Goal: Task Accomplishment & Management: Manage account settings

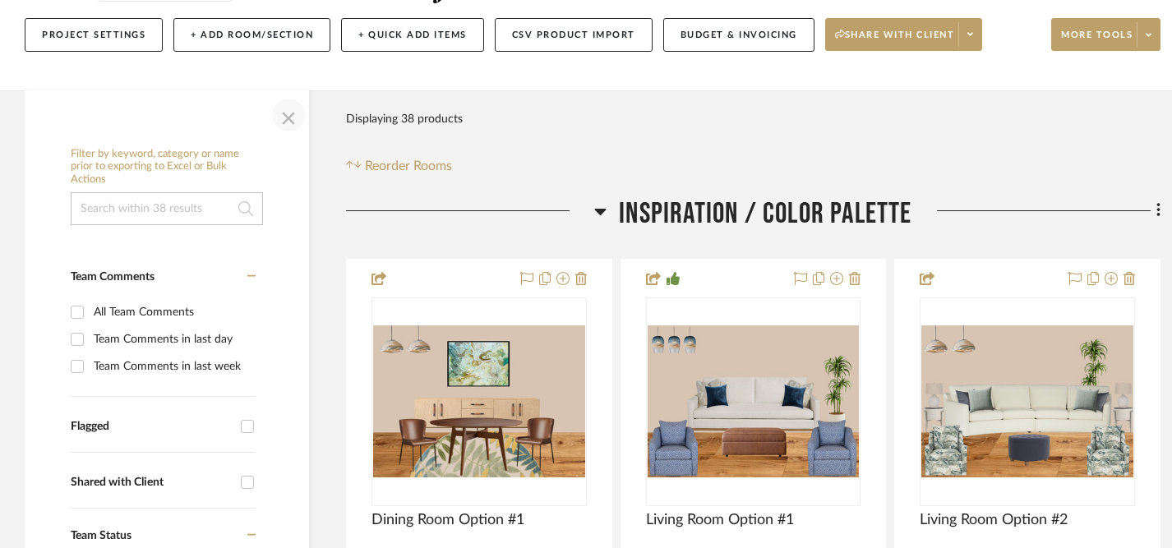
click at [290, 121] on span "button" at bounding box center [288, 114] width 39 height 39
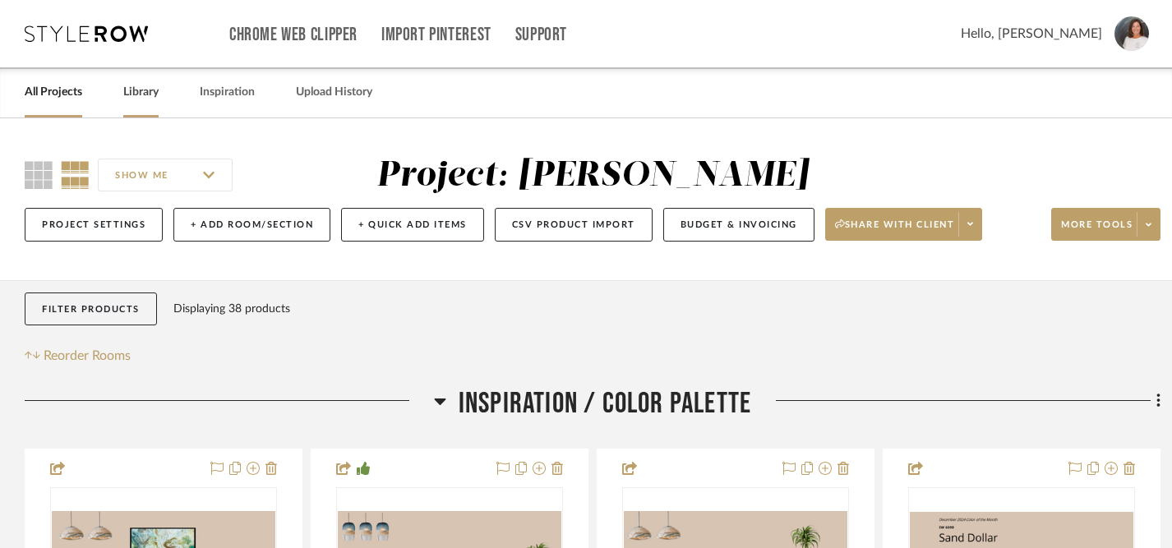
click at [141, 90] on link "Library" at bounding box center [140, 92] width 35 height 22
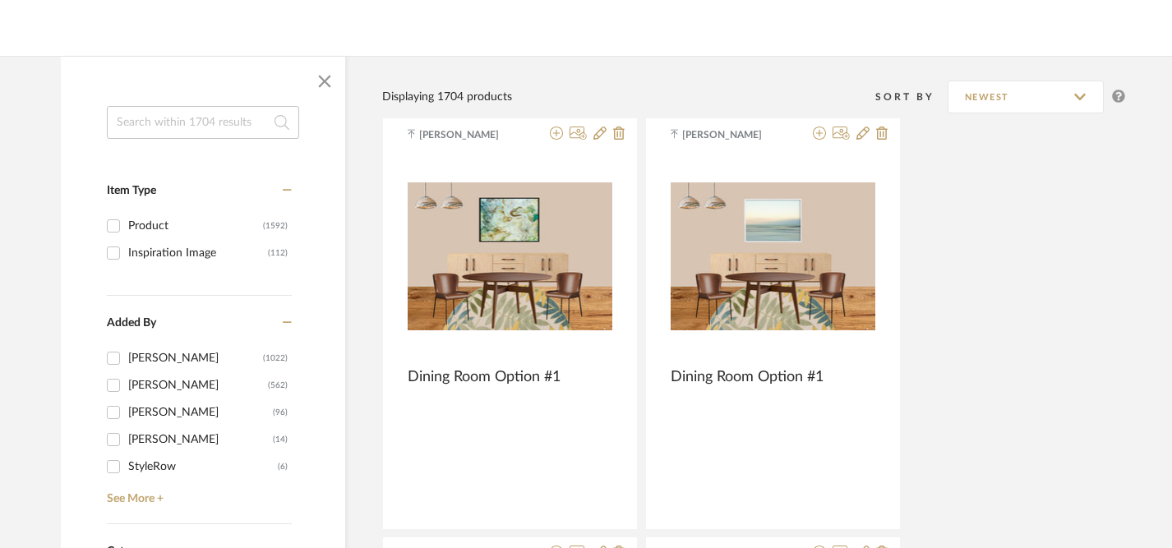
scroll to position [191, 0]
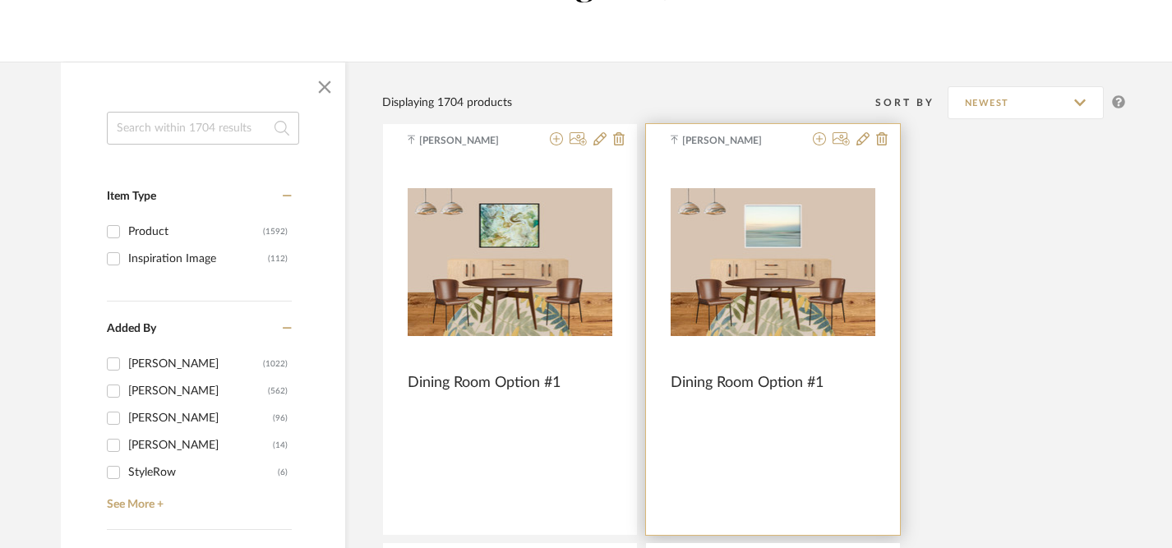
click at [809, 254] on img "0" at bounding box center [772, 261] width 205 height 147
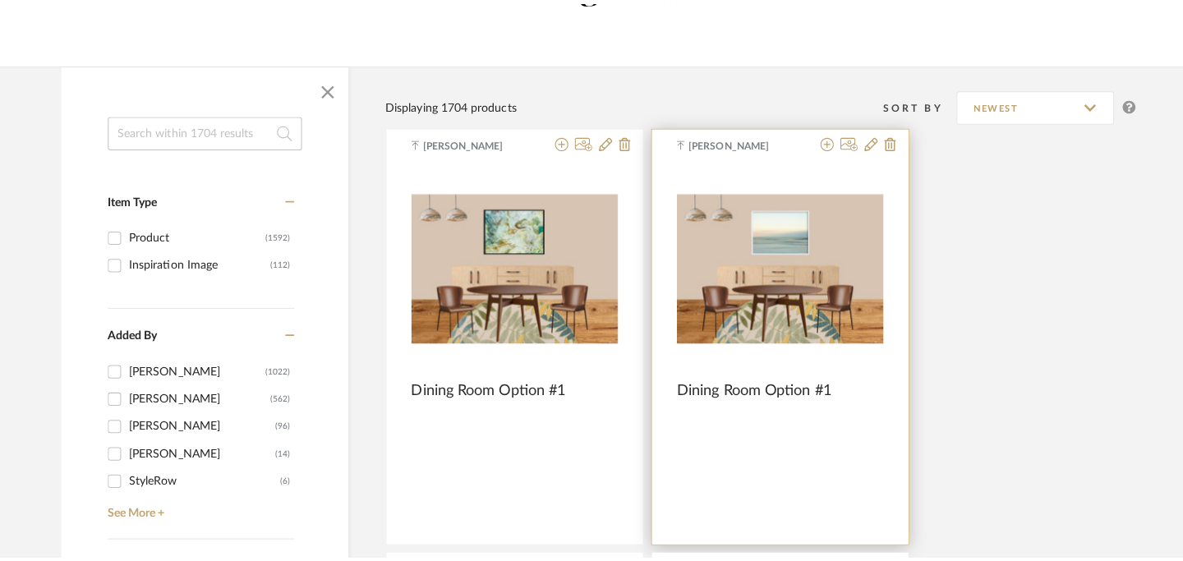
scroll to position [0, 0]
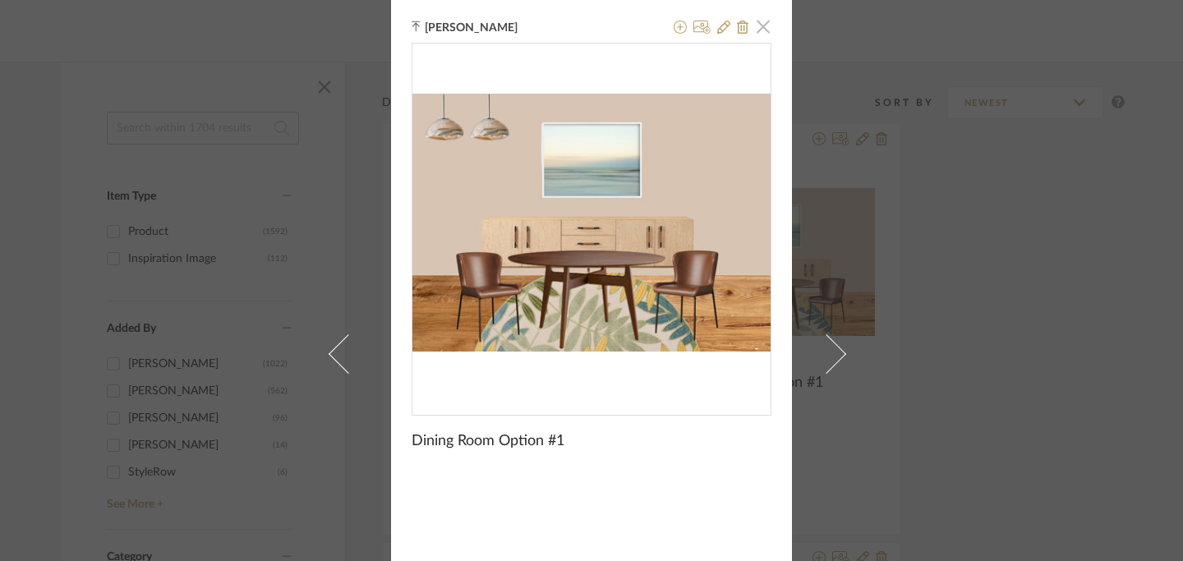
click at [756, 30] on span "button" at bounding box center [763, 26] width 33 height 33
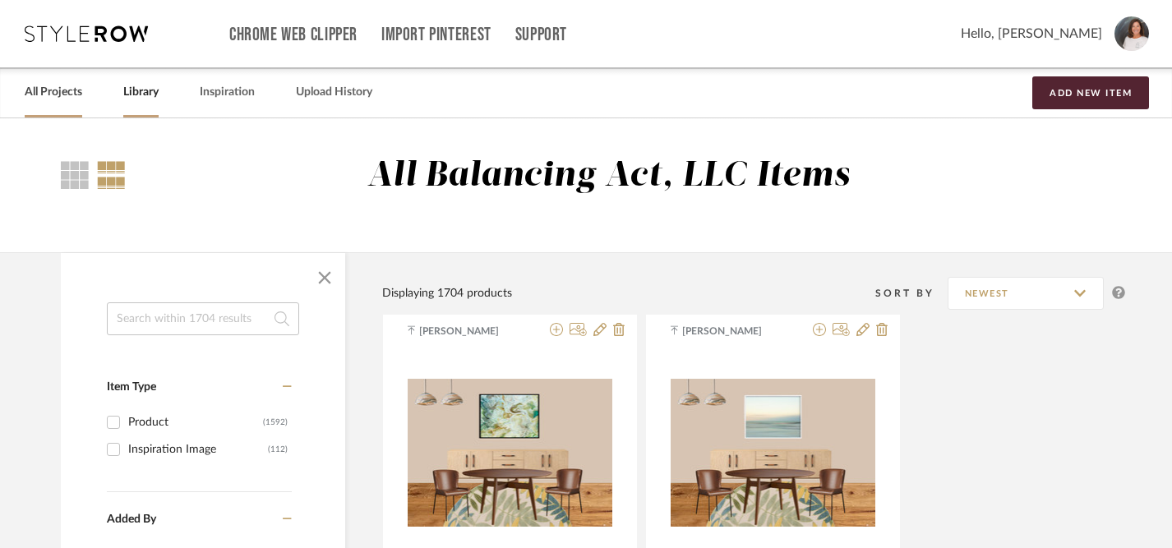
click at [65, 93] on link "All Projects" at bounding box center [54, 92] width 58 height 22
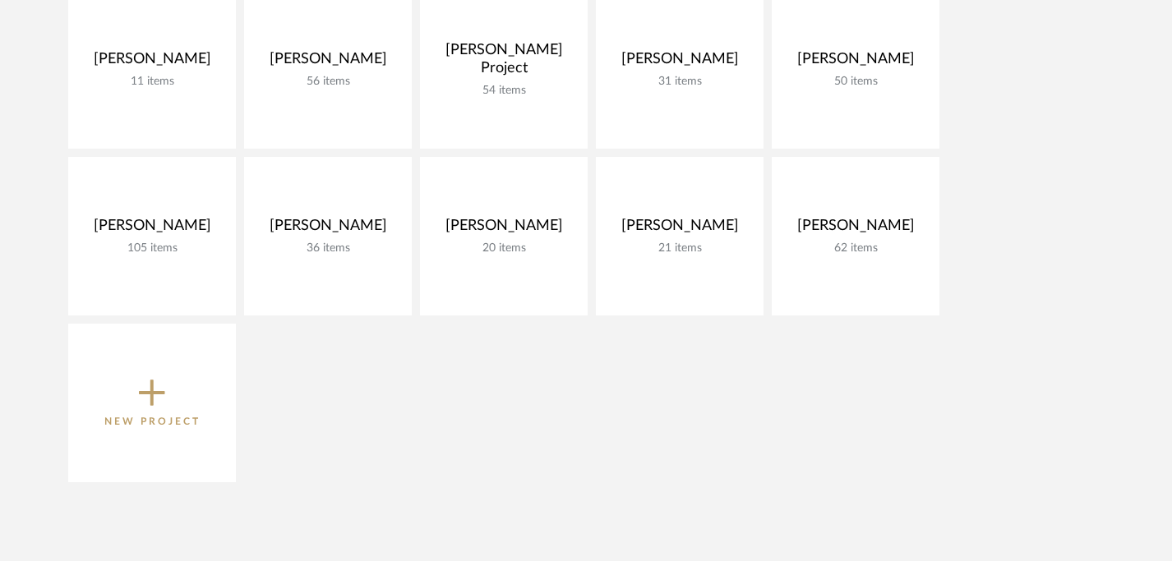
scroll to position [320, 0]
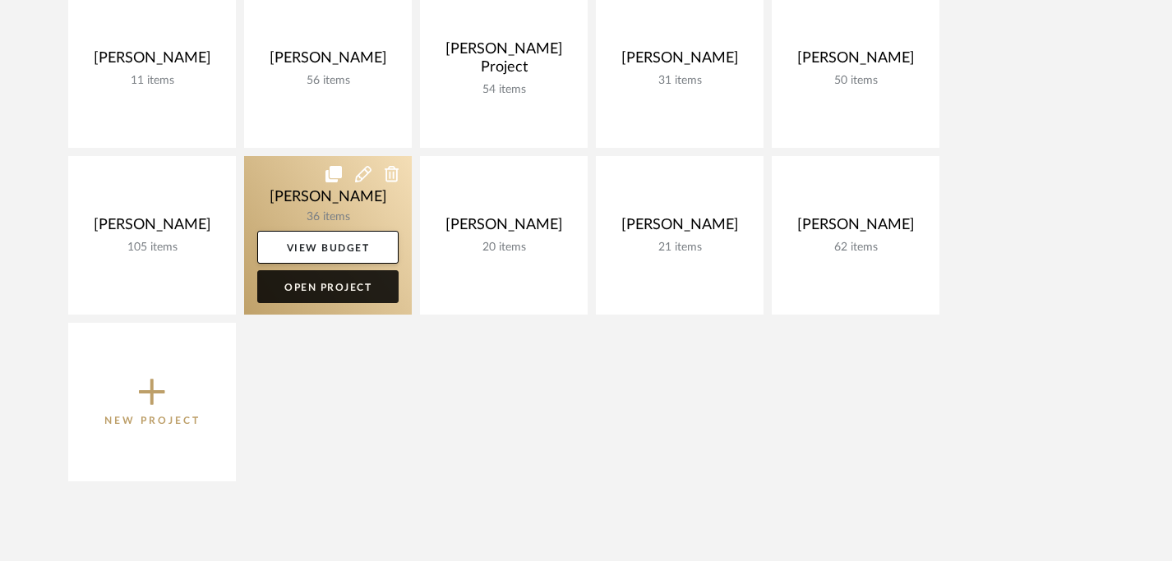
click at [328, 293] on link "Open Project" at bounding box center [327, 286] width 141 height 33
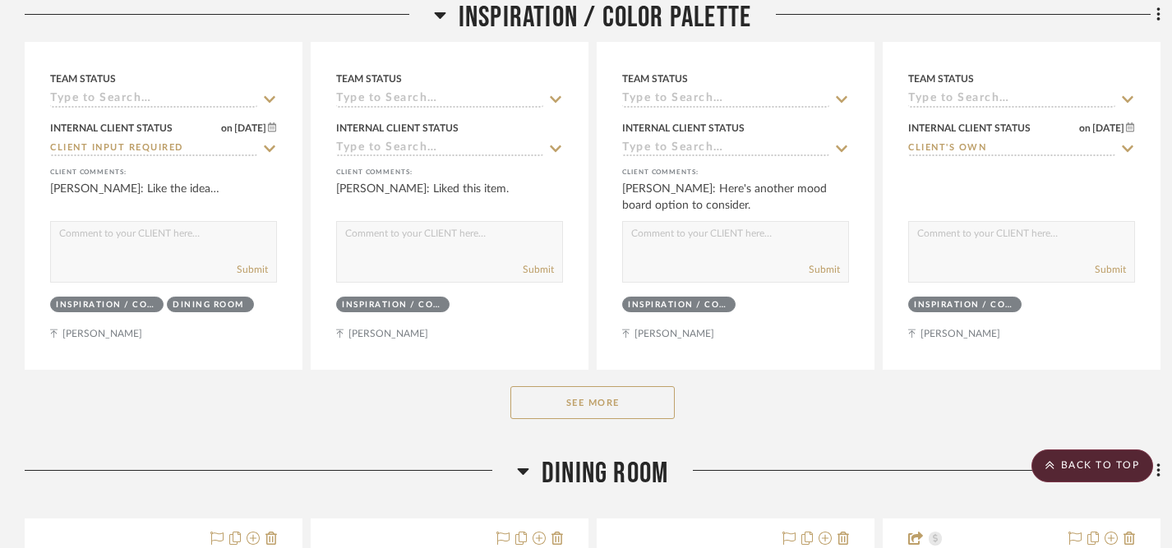
scroll to position [808, 0]
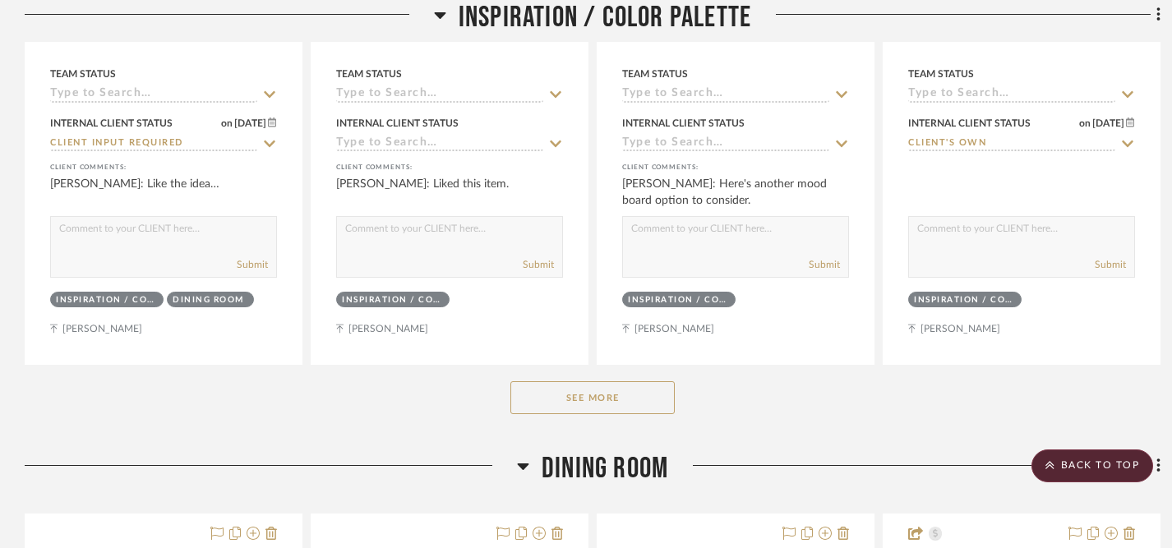
click at [569, 397] on button "See More" at bounding box center [592, 397] width 164 height 33
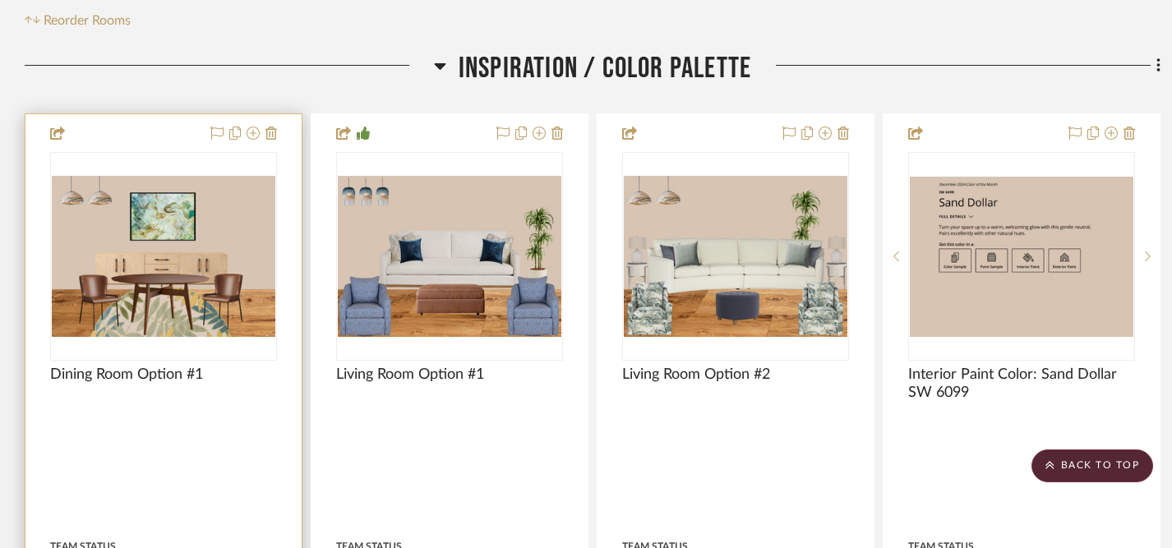
scroll to position [336, 0]
click at [271, 136] on icon at bounding box center [271, 132] width 12 height 13
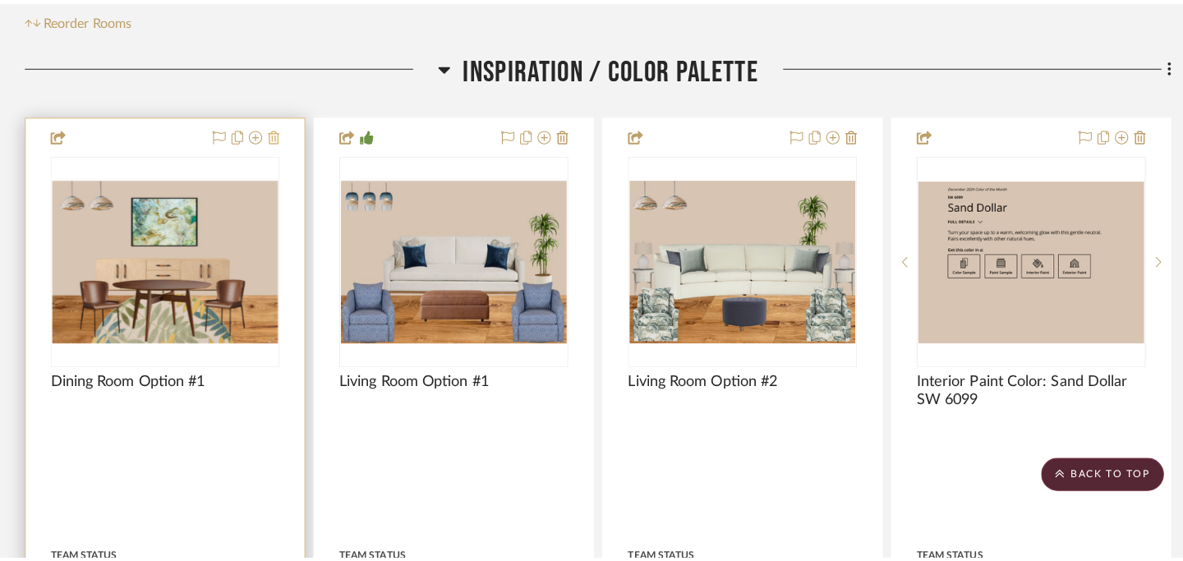
scroll to position [0, 0]
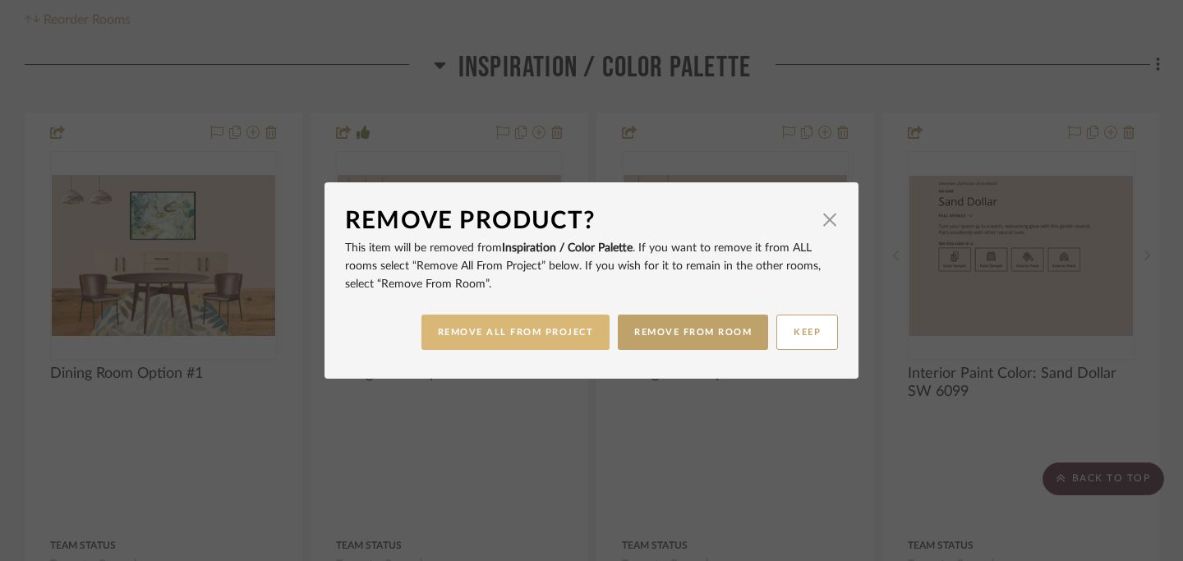
click at [547, 334] on button "REMOVE ALL FROM PROJECT" at bounding box center [516, 332] width 189 height 35
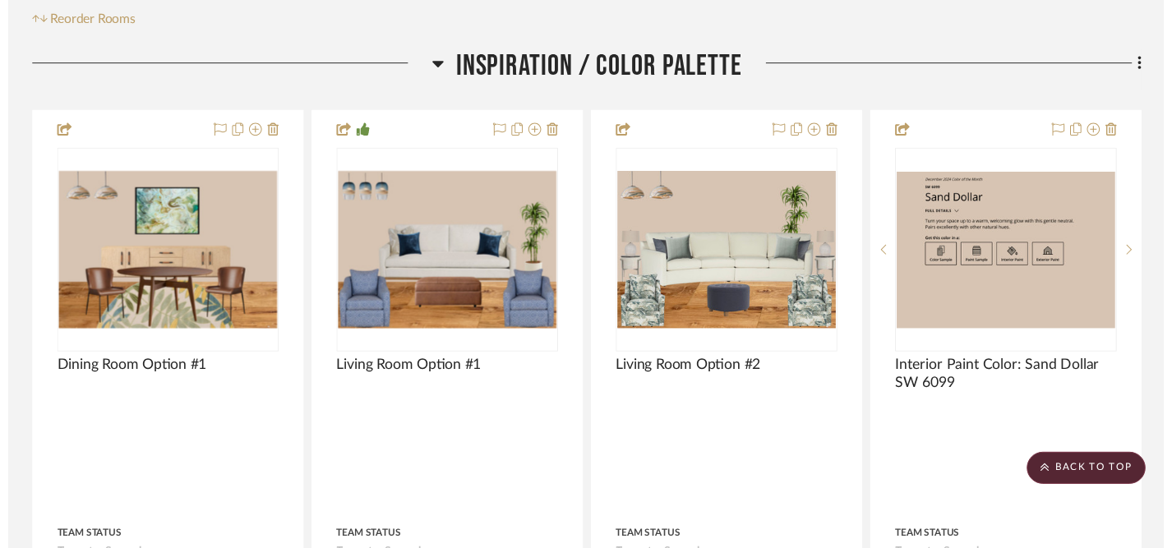
scroll to position [336, 0]
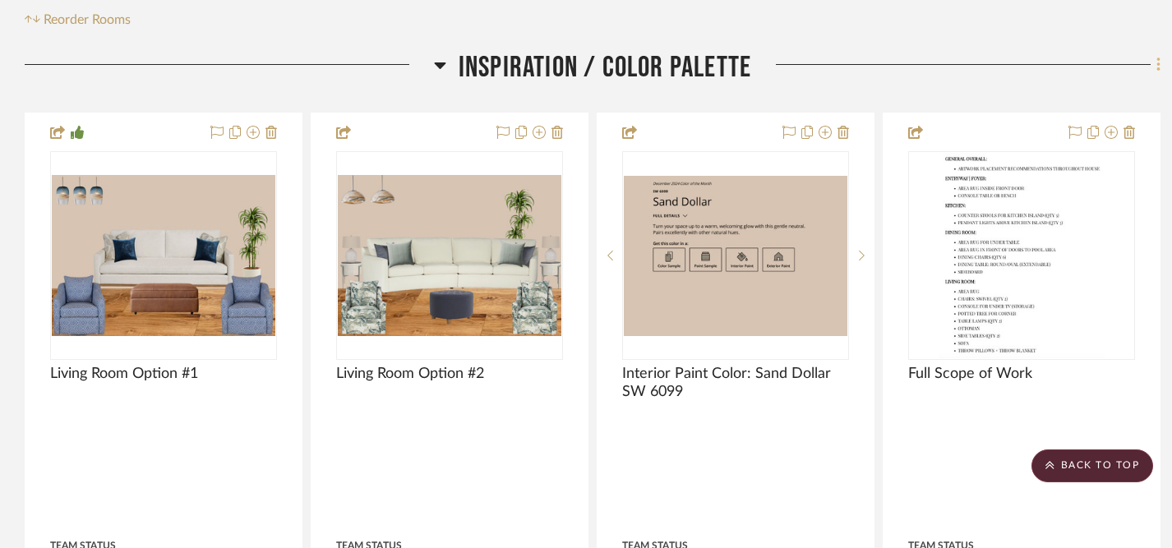
click at [1157, 62] on icon at bounding box center [1157, 65] width 3 height 14
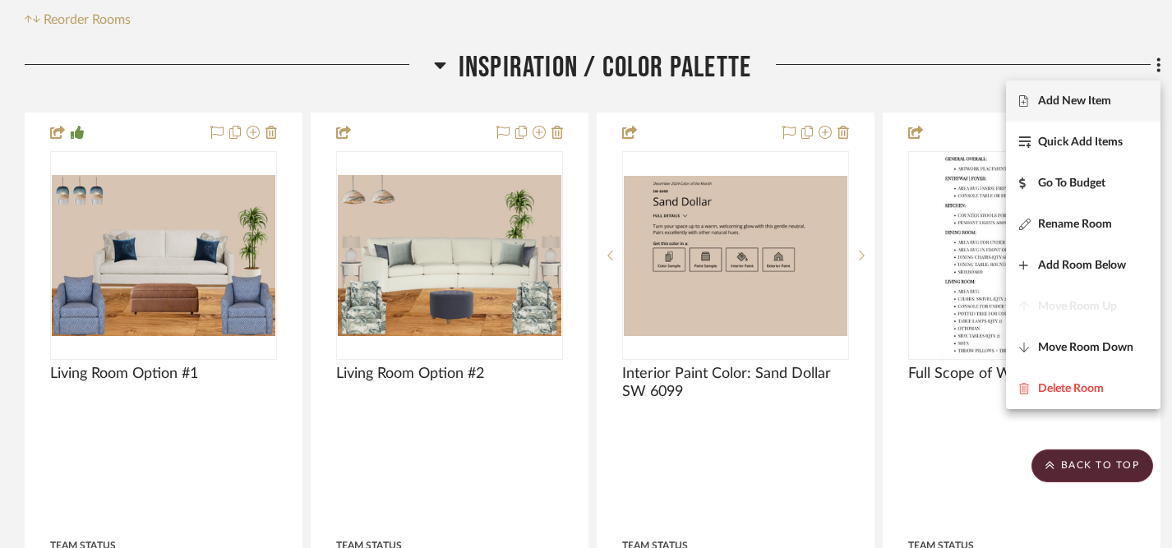
click at [1081, 102] on span "Add New Item" at bounding box center [1074, 101] width 73 height 14
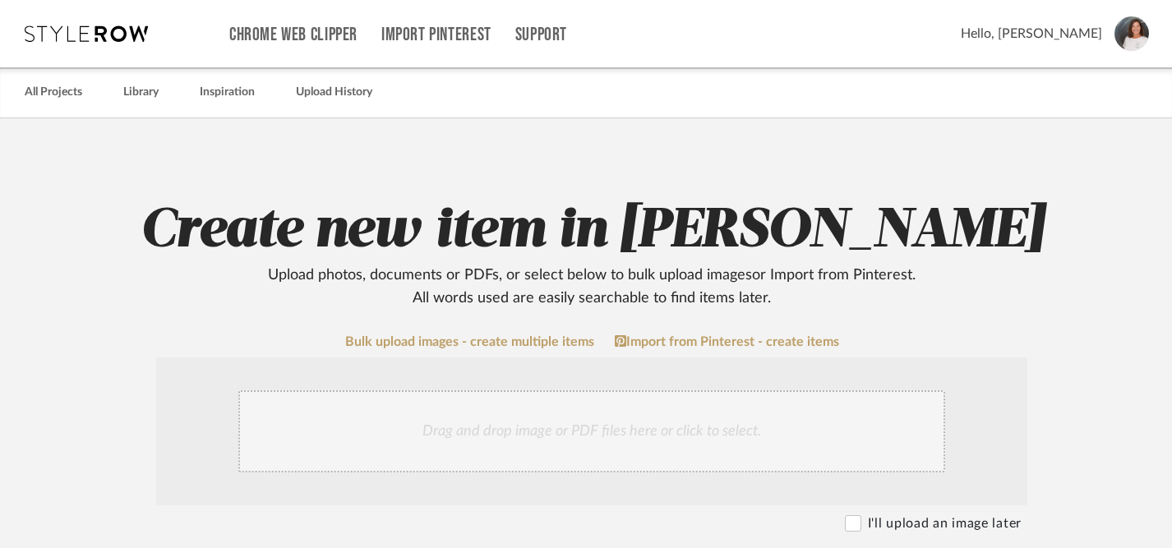
click at [615, 431] on div "Drag and drop image or PDF files here or click to select." at bounding box center [591, 431] width 707 height 82
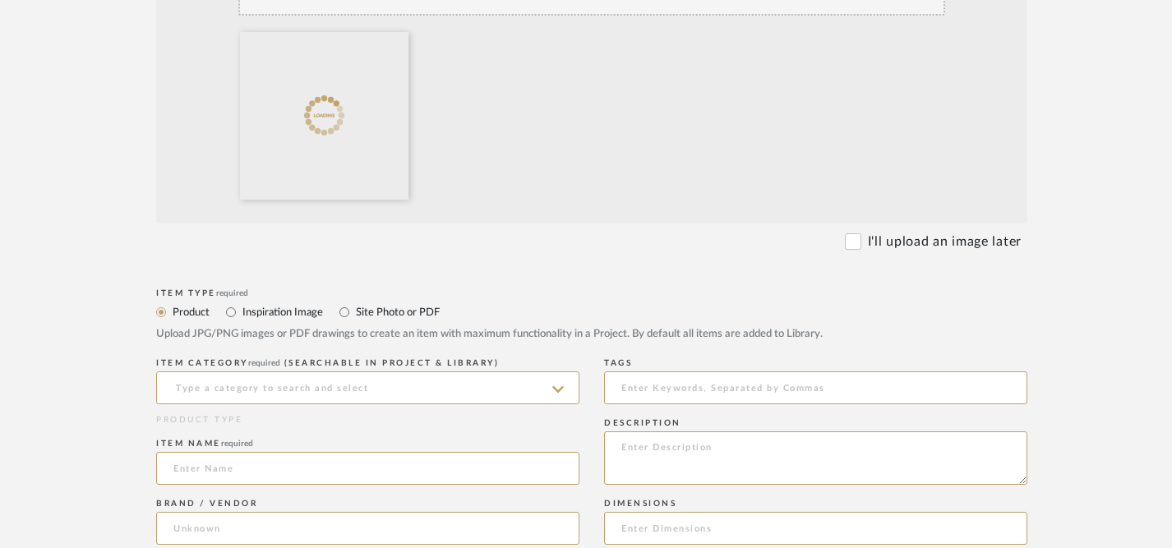
scroll to position [434, 0]
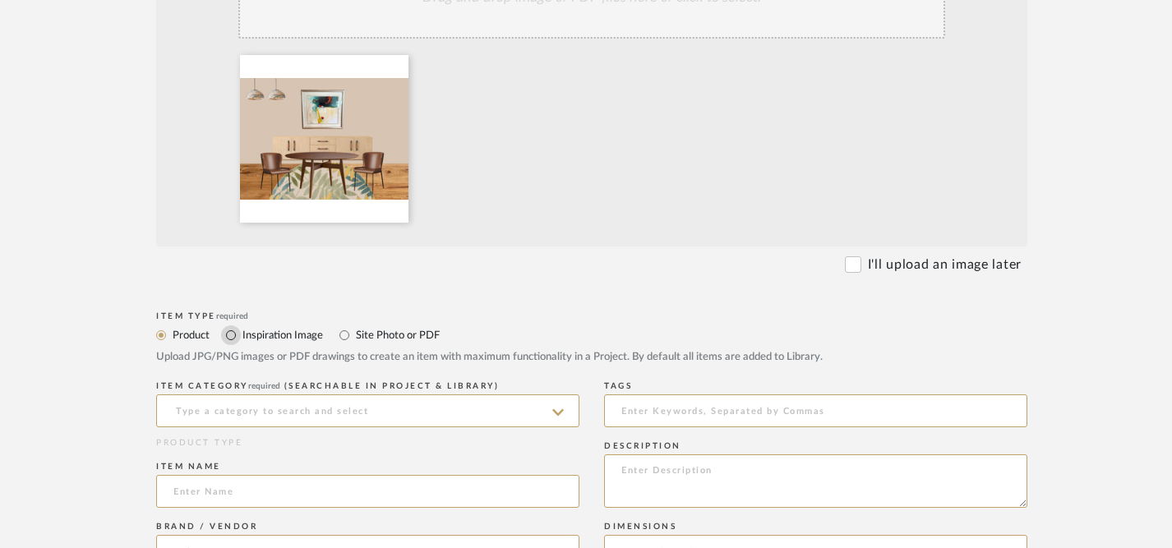
click at [233, 335] on input "Inspiration Image" at bounding box center [231, 335] width 20 height 20
radio input "true"
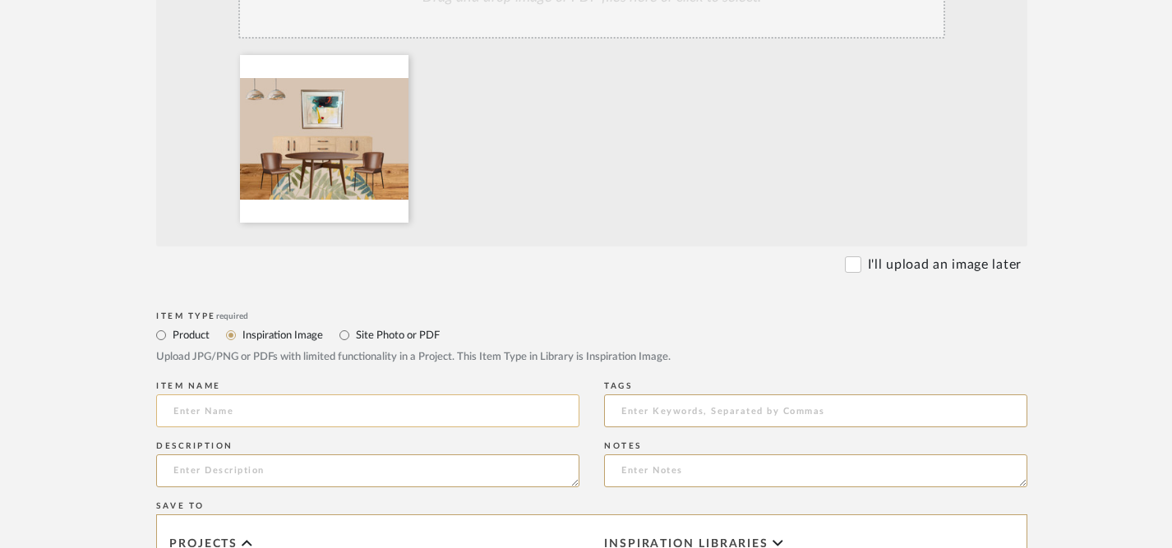
click at [273, 412] on input at bounding box center [367, 410] width 423 height 33
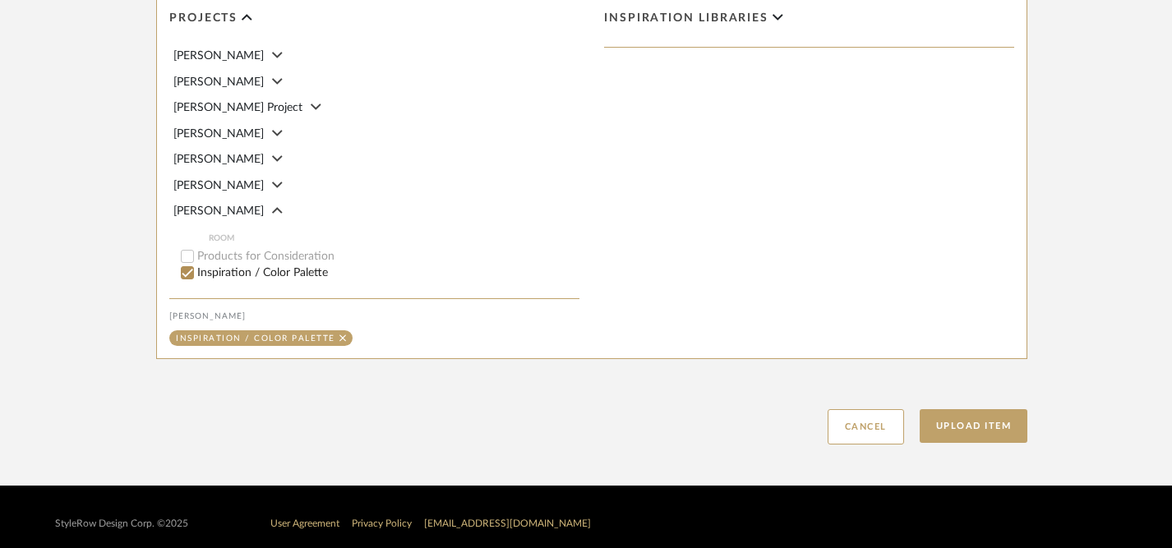
scroll to position [962, 0]
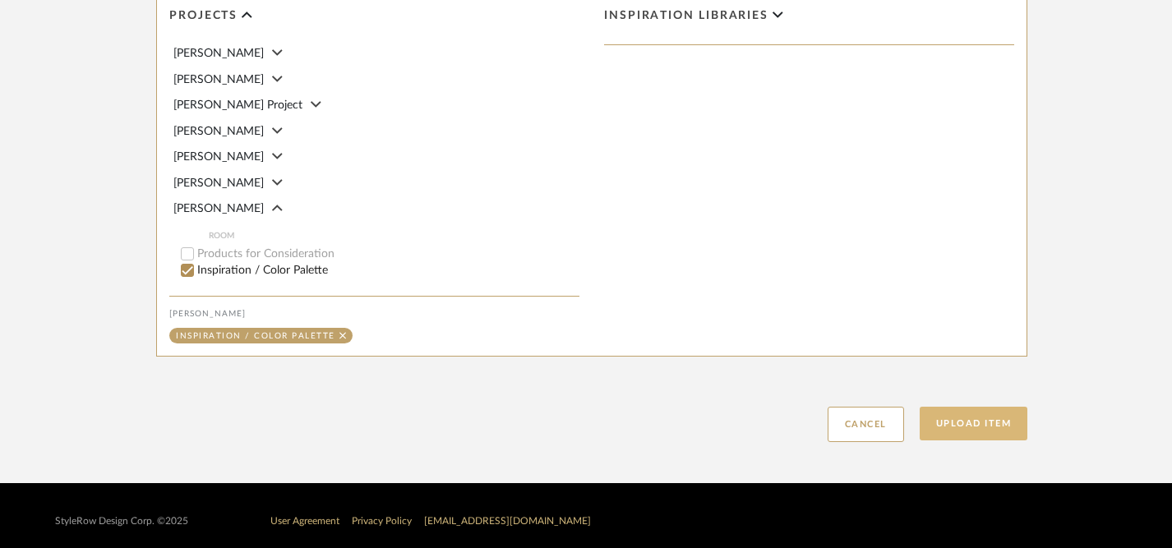
type input "Dining Room Option #1 (with existing artwork)"
click at [989, 430] on button "Upload Item" at bounding box center [973, 424] width 108 height 34
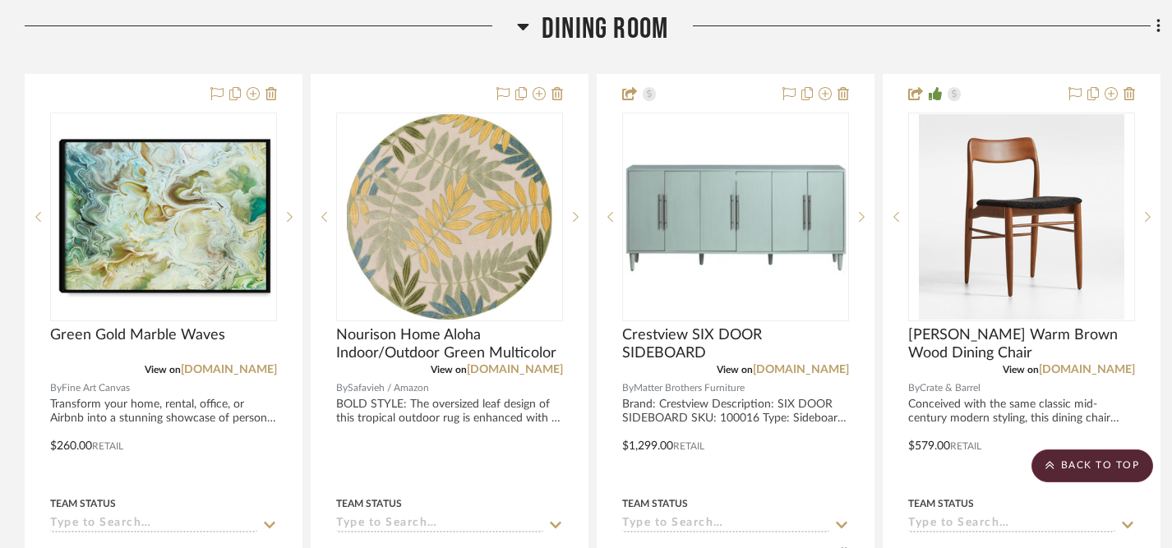
scroll to position [1970, 0]
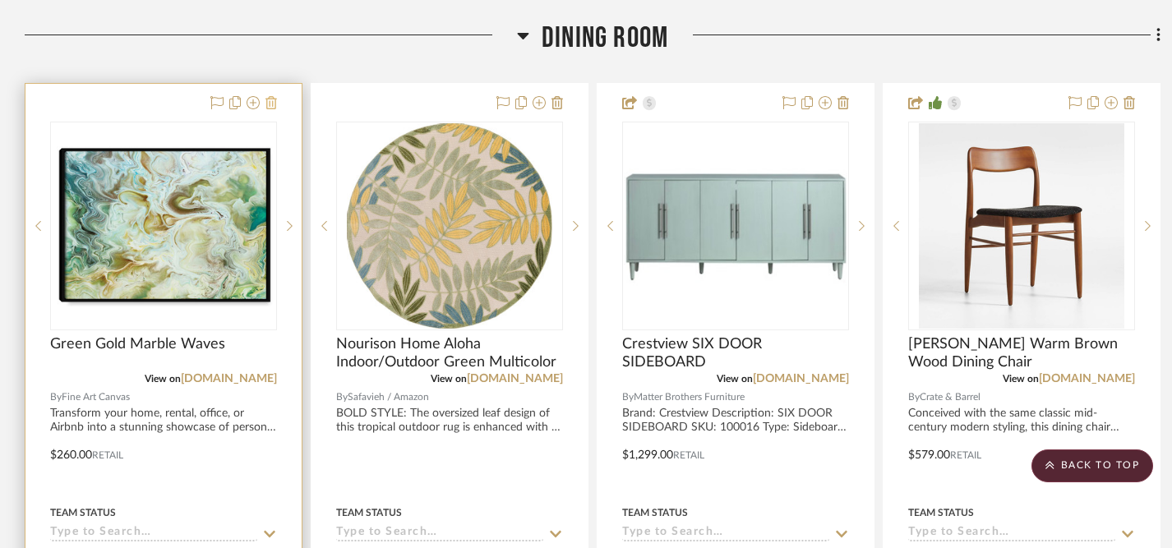
click at [273, 102] on icon at bounding box center [271, 102] width 12 height 13
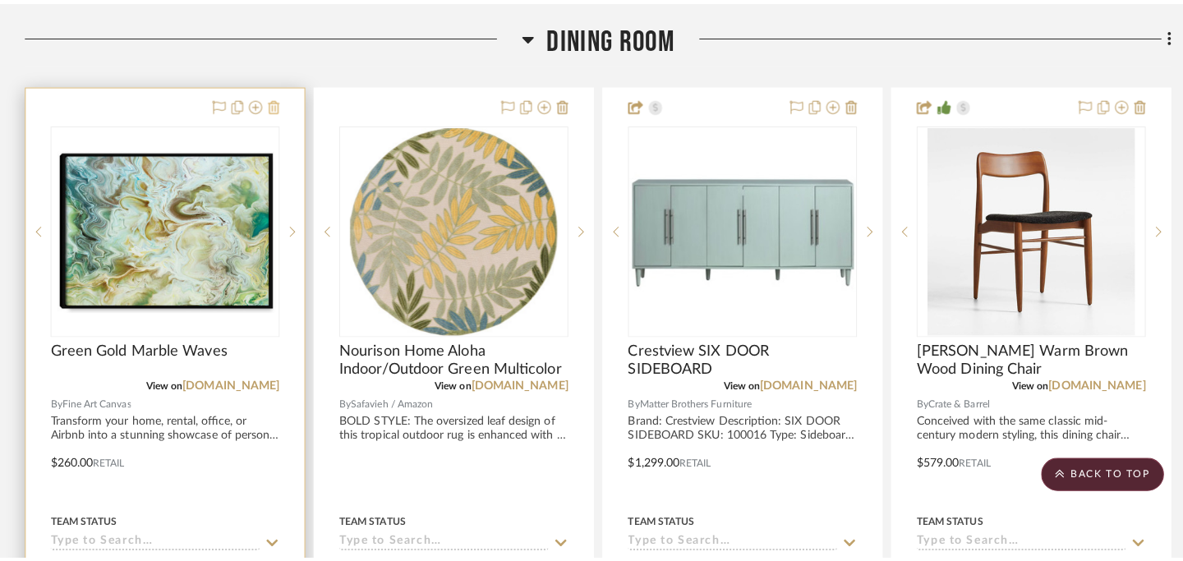
scroll to position [0, 0]
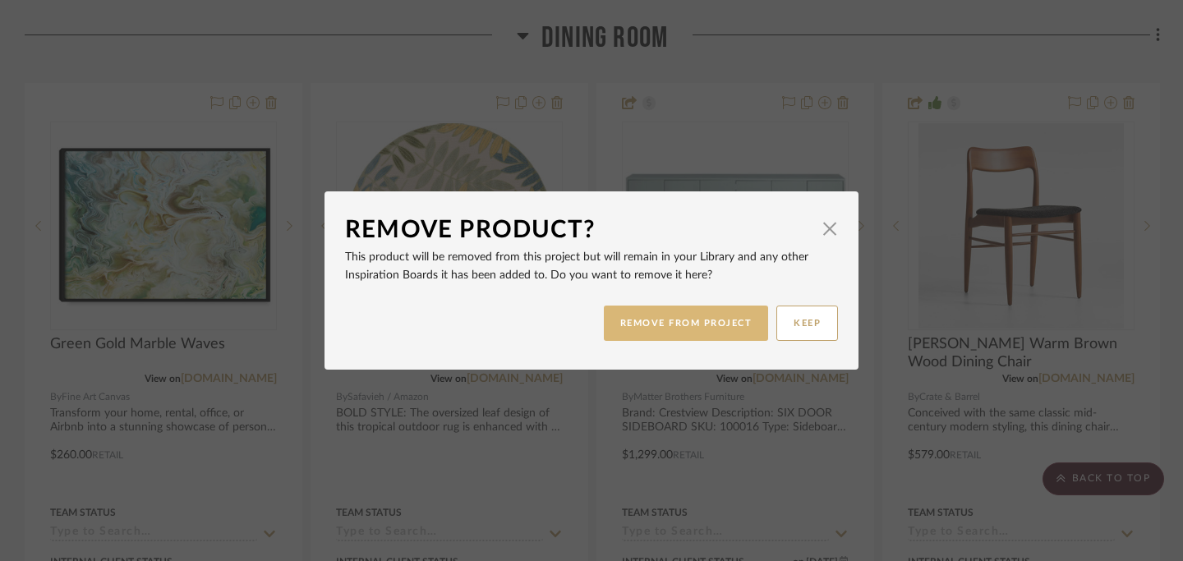
click at [666, 319] on button "REMOVE FROM PROJECT" at bounding box center [686, 323] width 165 height 35
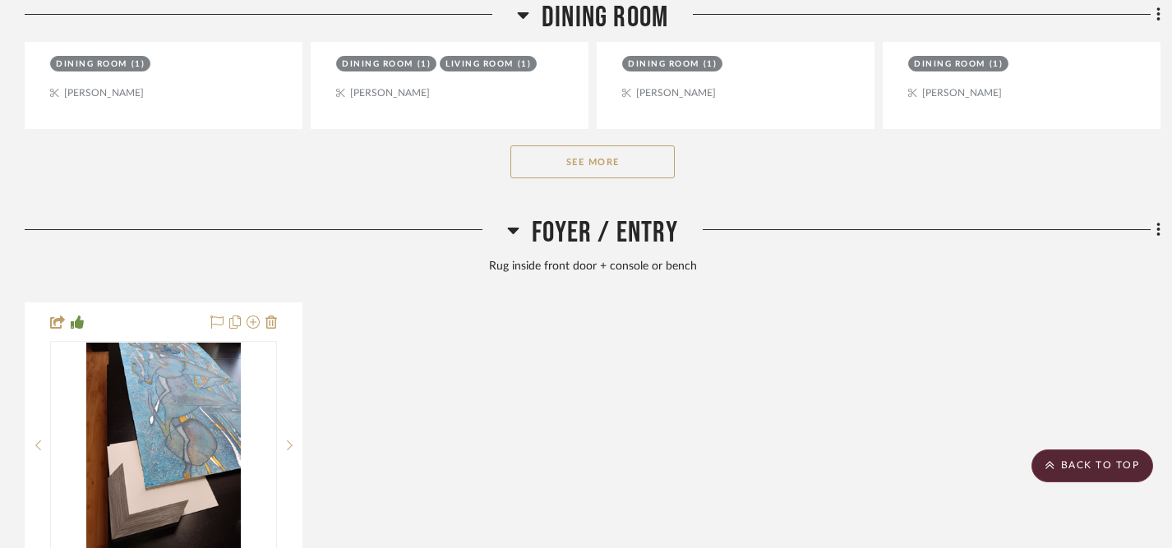
scroll to position [2680, 0]
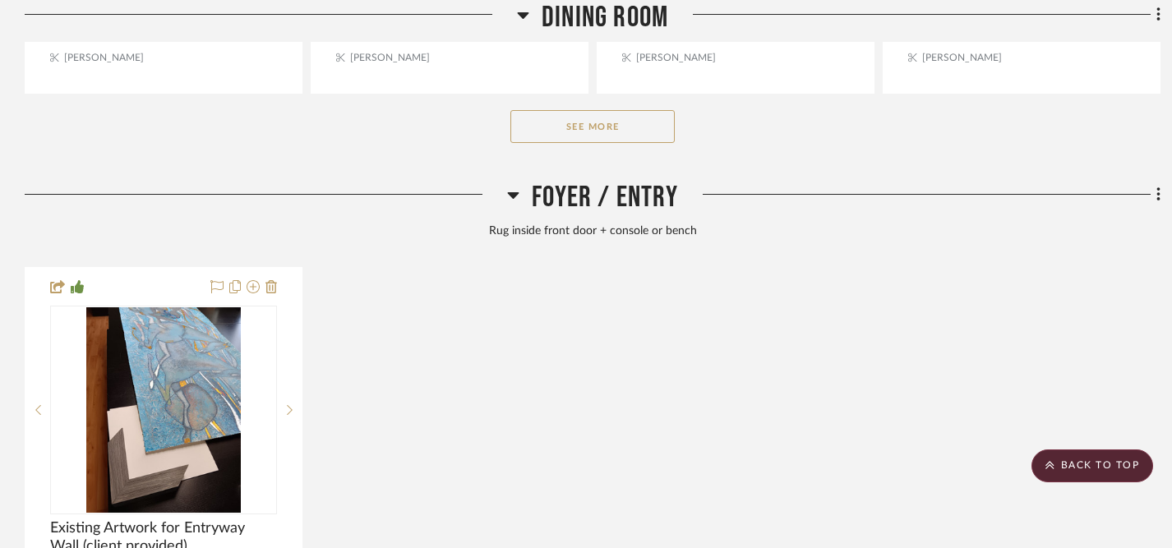
click at [596, 126] on button "See More" at bounding box center [592, 126] width 164 height 33
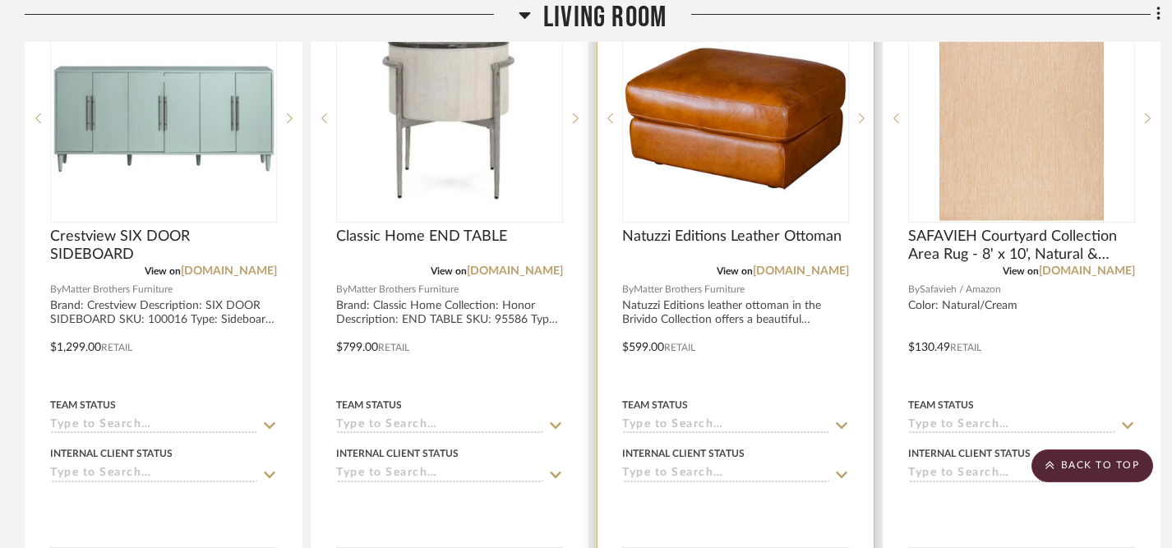
scroll to position [6062, 0]
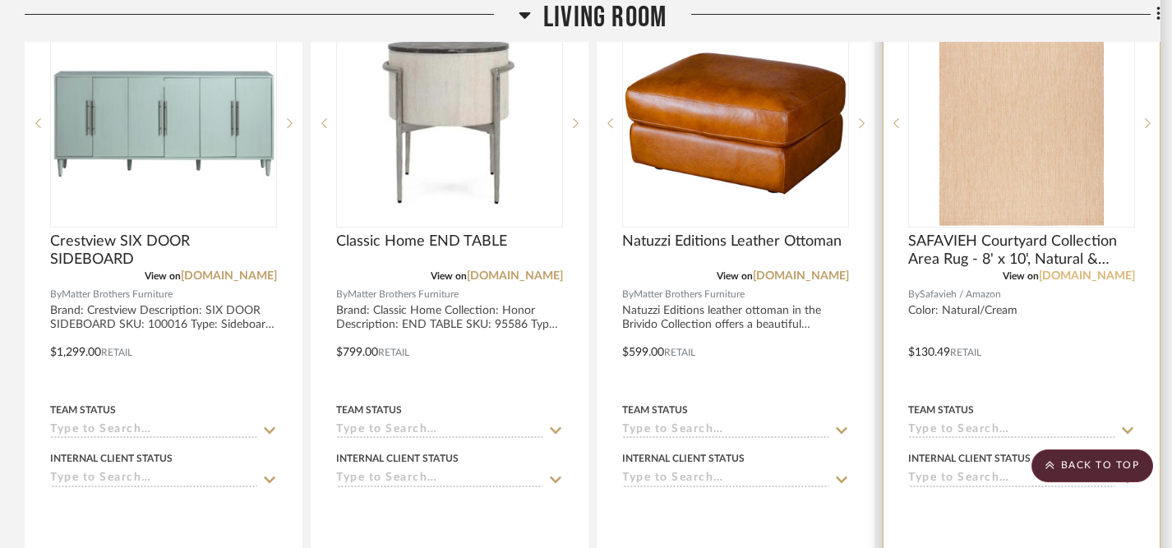
click at [1093, 270] on link "[DOMAIN_NAME]" at bounding box center [1087, 276] width 96 height 12
